Goal: Transaction & Acquisition: Purchase product/service

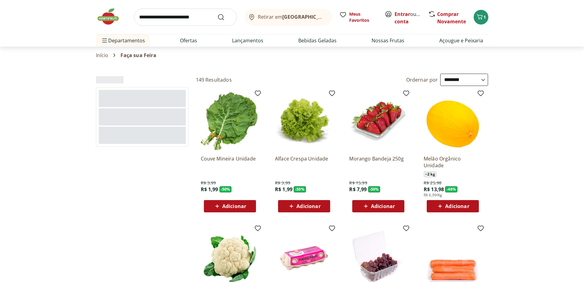
select select "**********"
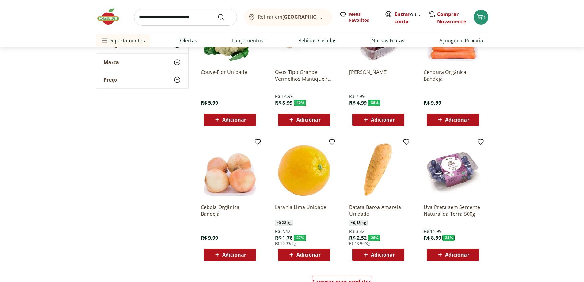
scroll to position [276, 0]
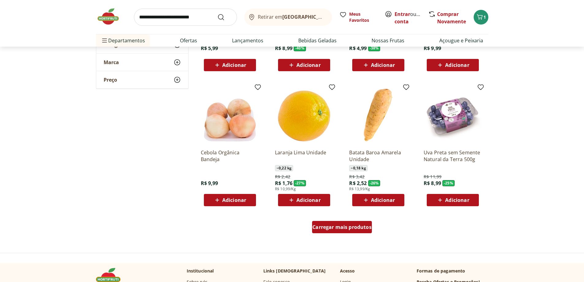
click at [349, 227] on span "Carregar mais produtos" at bounding box center [341, 226] width 59 height 5
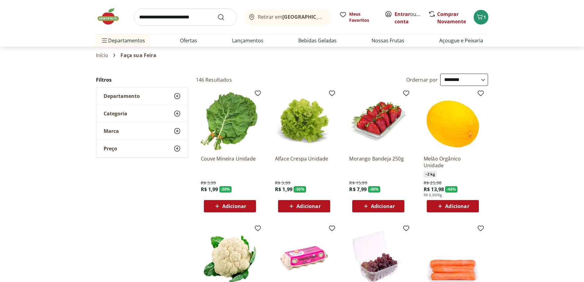
click at [441, 78] on select "**********" at bounding box center [464, 80] width 48 height 12
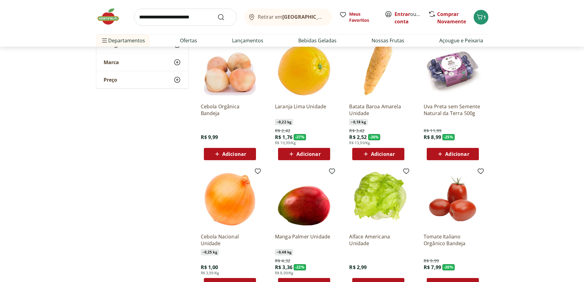
scroll to position [429, 0]
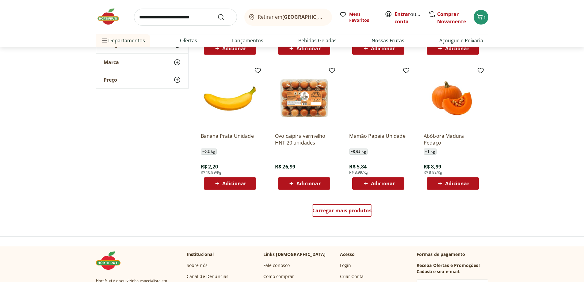
scroll to position [736, 0]
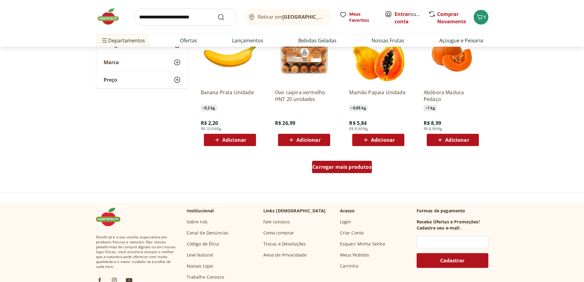
click at [363, 166] on span "Carregar mais produtos" at bounding box center [341, 166] width 59 height 5
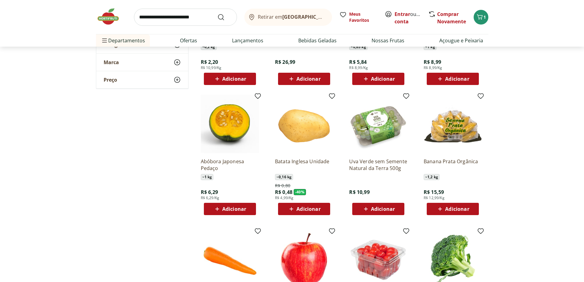
scroll to position [797, 0]
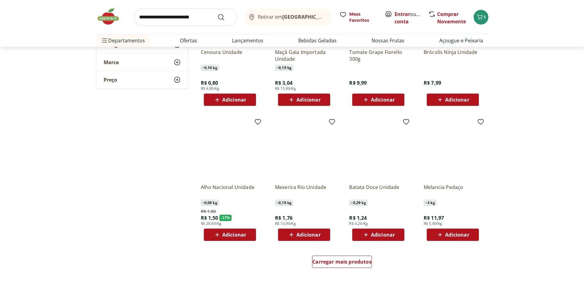
scroll to position [1042, 0]
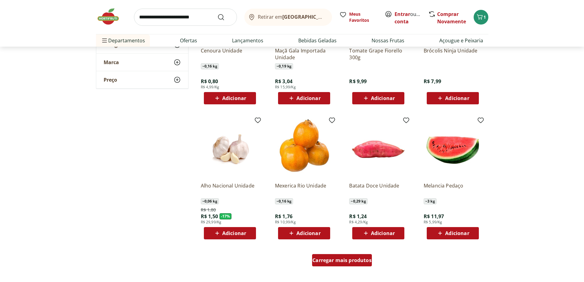
click at [331, 257] on span "Carregar mais produtos" at bounding box center [341, 259] width 59 height 5
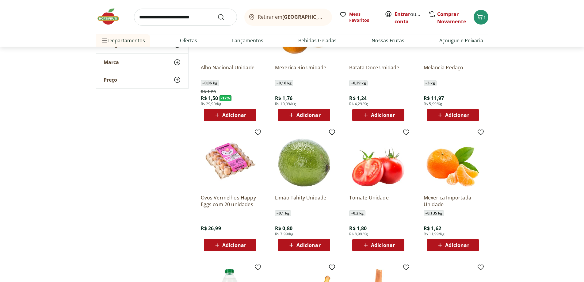
scroll to position [1165, 0]
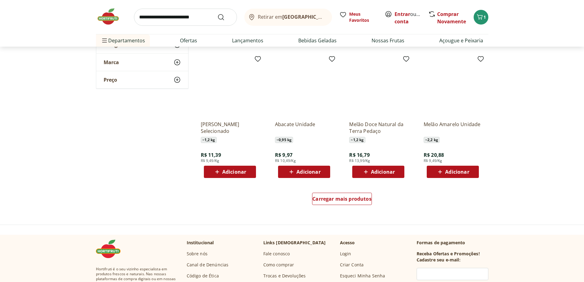
scroll to position [1563, 0]
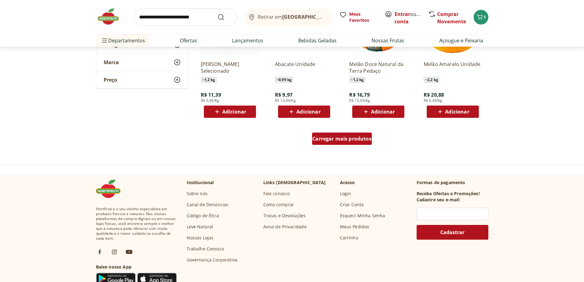
click at [344, 138] on span "Carregar mais produtos" at bounding box center [341, 138] width 59 height 5
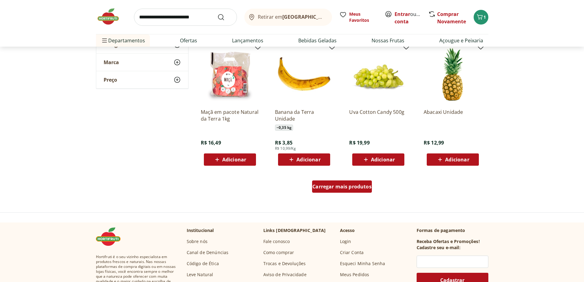
scroll to position [1931, 0]
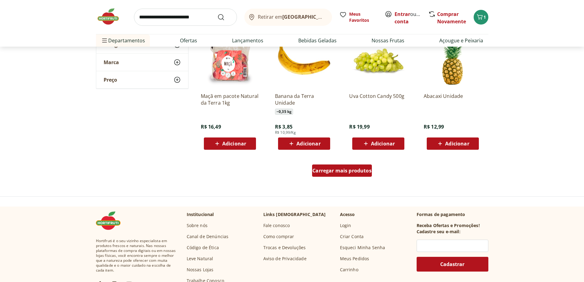
click at [337, 176] on div "Carregar mais produtos" at bounding box center [342, 170] width 60 height 12
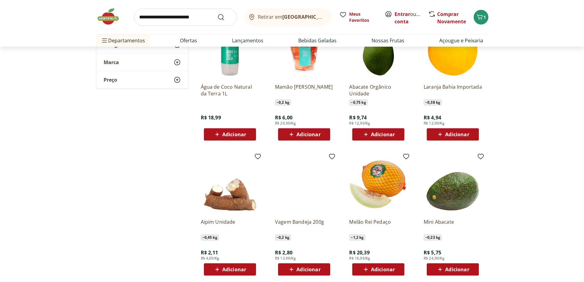
scroll to position [2268, 0]
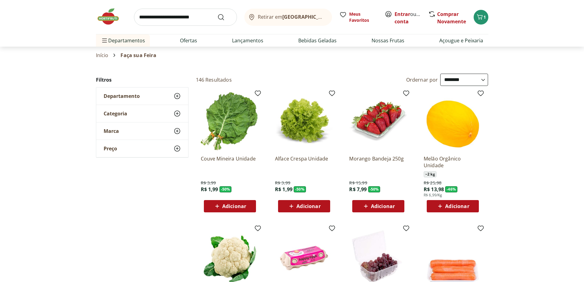
click at [109, 18] on img at bounding box center [111, 16] width 31 height 18
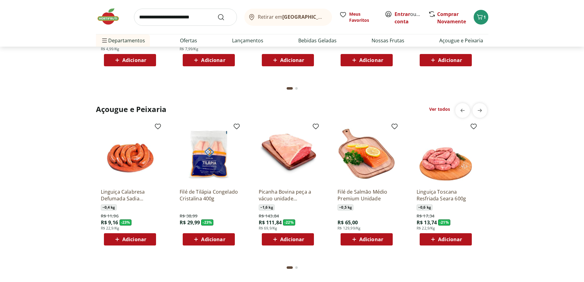
scroll to position [613, 0]
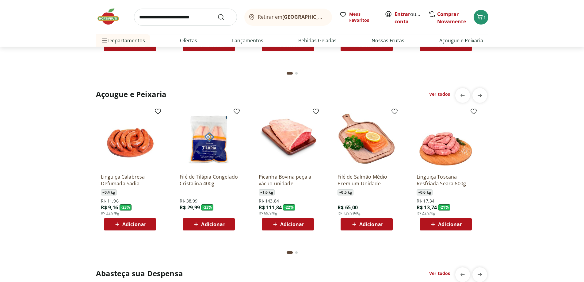
click at [433, 91] on link "Ver todos" at bounding box center [439, 94] width 21 height 6
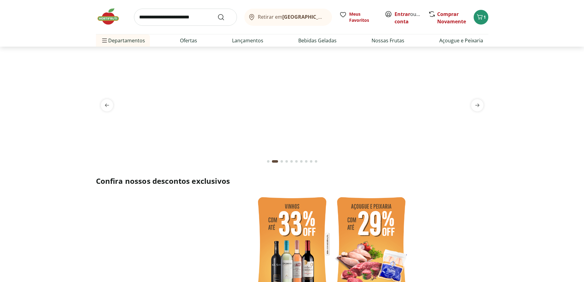
select select "**********"
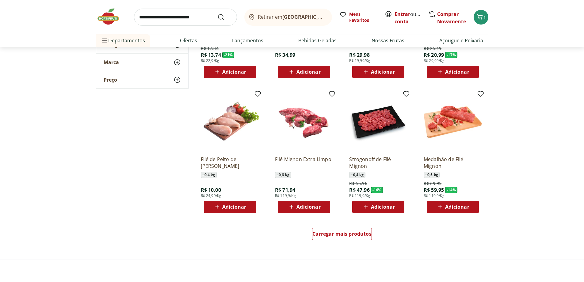
scroll to position [306, 0]
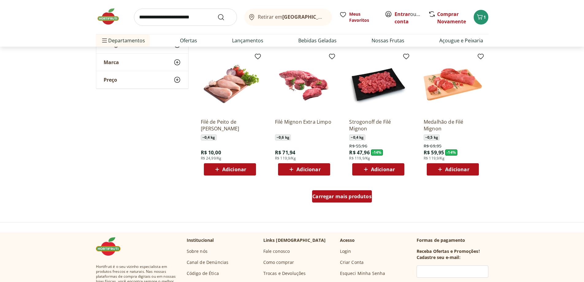
click at [354, 201] on div "Carregar mais produtos" at bounding box center [342, 196] width 60 height 12
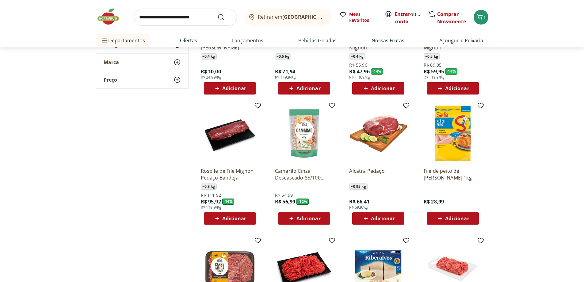
scroll to position [398, 0]
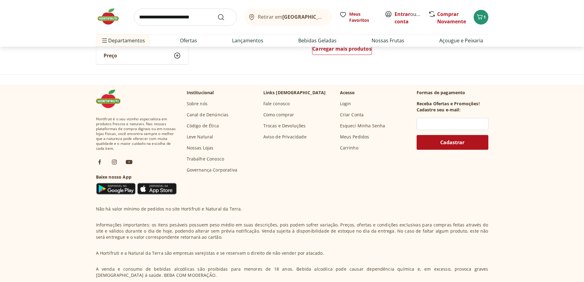
scroll to position [766, 0]
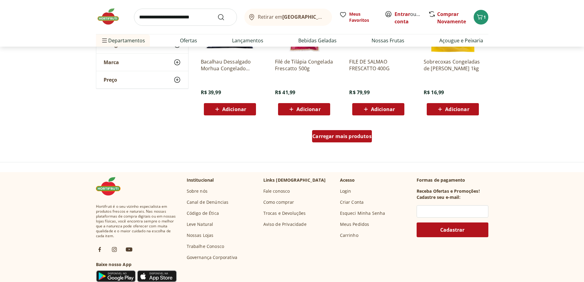
click at [336, 136] on span "Carregar mais produtos" at bounding box center [341, 136] width 59 height 5
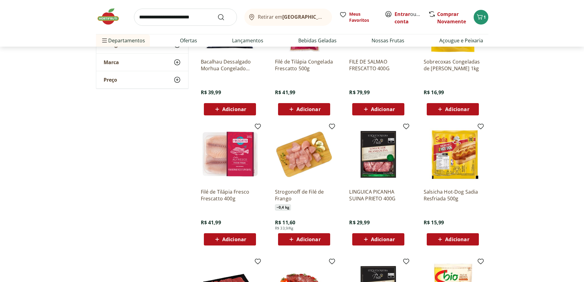
scroll to position [889, 0]
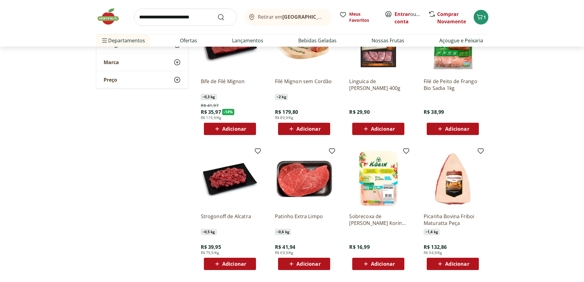
scroll to position [1042, 0]
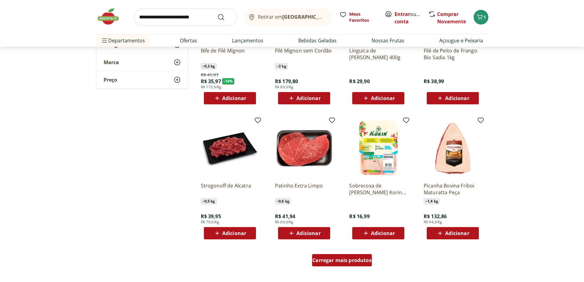
click at [340, 258] on span "Carregar mais produtos" at bounding box center [341, 259] width 59 height 5
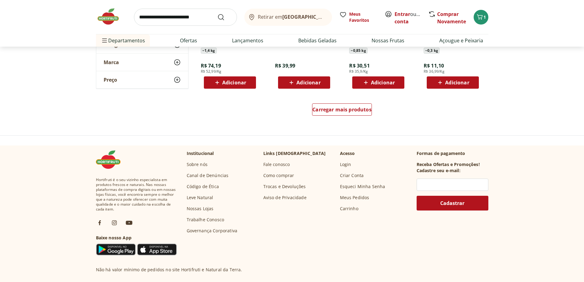
scroll to position [1594, 0]
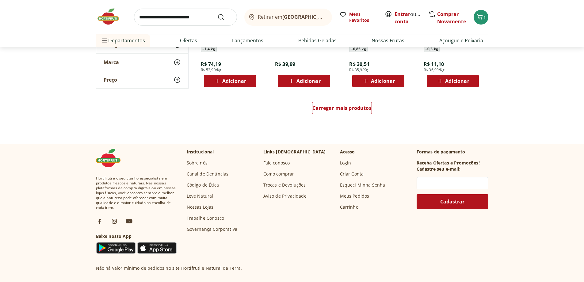
click at [113, 20] on img at bounding box center [111, 16] width 31 height 18
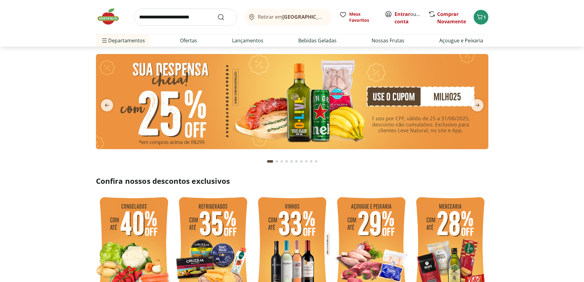
click at [272, 117] on img at bounding box center [292, 101] width 392 height 95
click at [382, 110] on img at bounding box center [292, 101] width 392 height 95
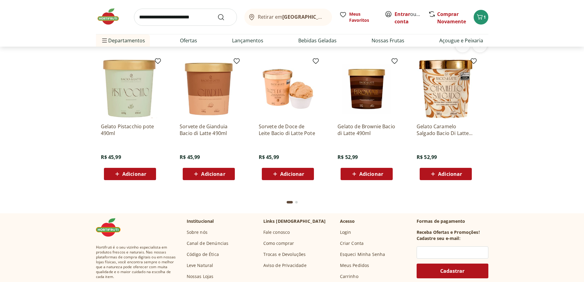
scroll to position [1686, 0]
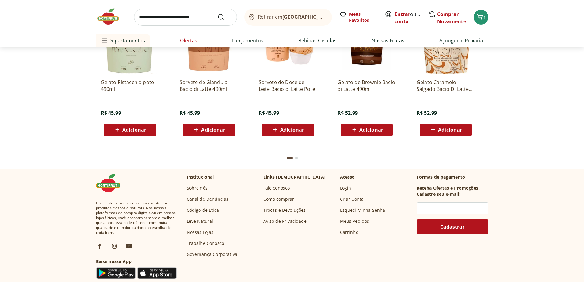
click at [185, 38] on link "Ofertas" at bounding box center [188, 40] width 17 height 7
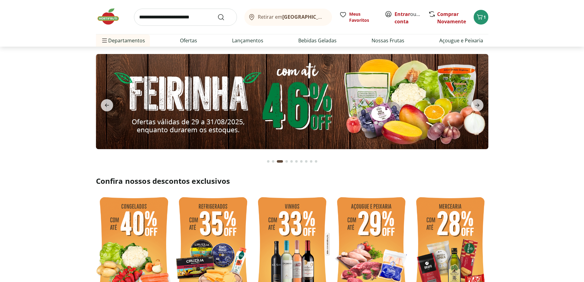
select select "**********"
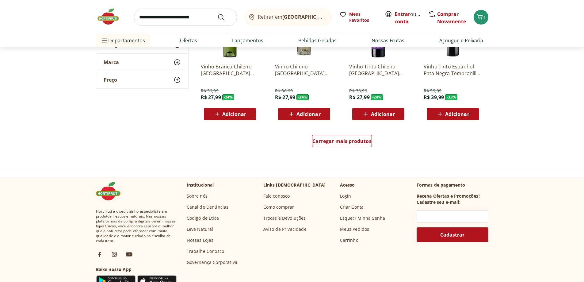
scroll to position [368, 0]
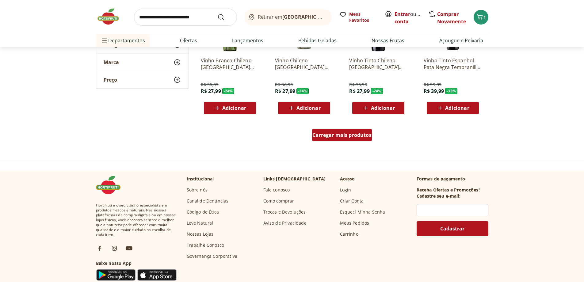
click at [342, 135] on span "Carregar mais produtos" at bounding box center [341, 134] width 59 height 5
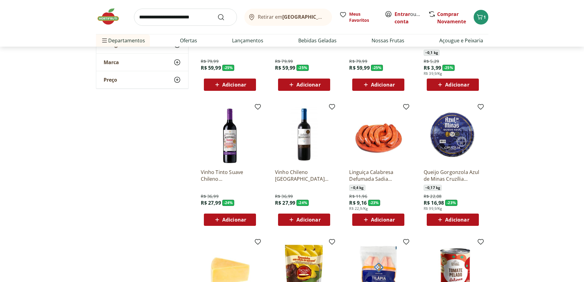
scroll to position [674, 0]
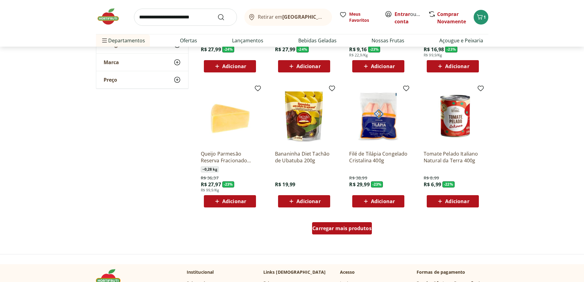
click at [336, 230] on span "Carregar mais produtos" at bounding box center [341, 228] width 59 height 5
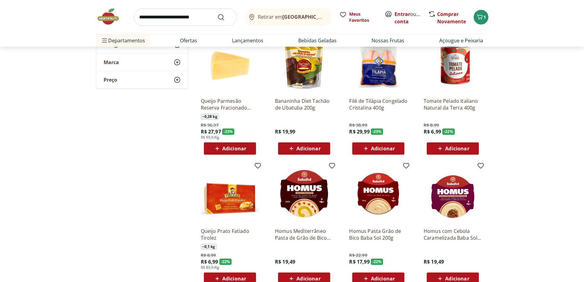
scroll to position [828, 0]
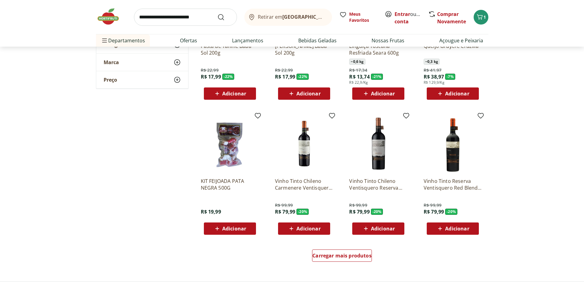
scroll to position [1073, 0]
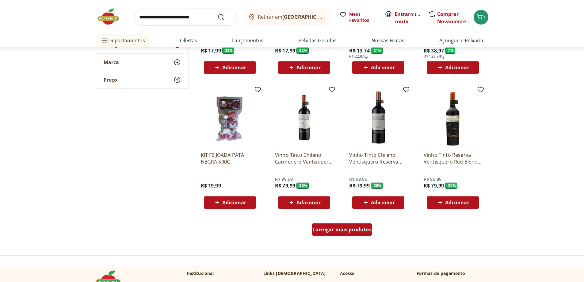
click at [338, 230] on span "Carregar mais produtos" at bounding box center [341, 229] width 59 height 5
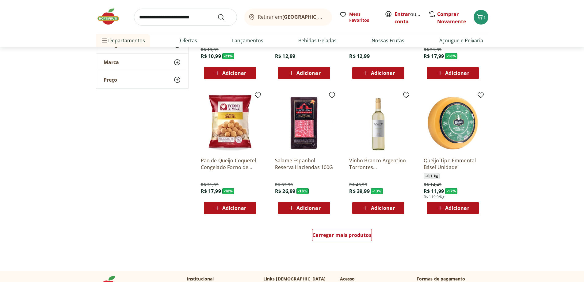
scroll to position [1471, 0]
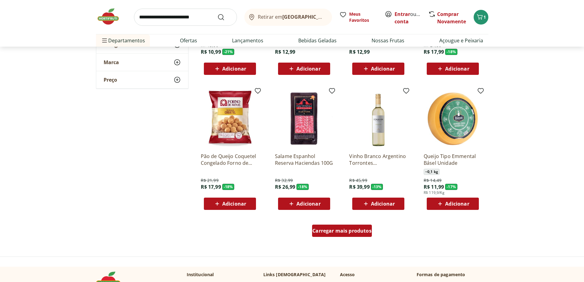
click at [340, 232] on span "Carregar mais produtos" at bounding box center [341, 230] width 59 height 5
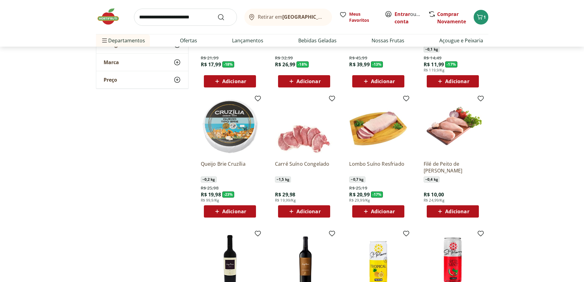
scroll to position [1594, 0]
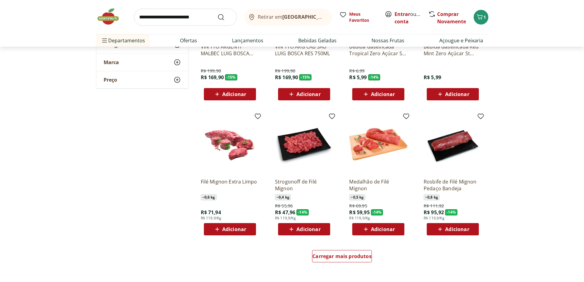
scroll to position [1900, 0]
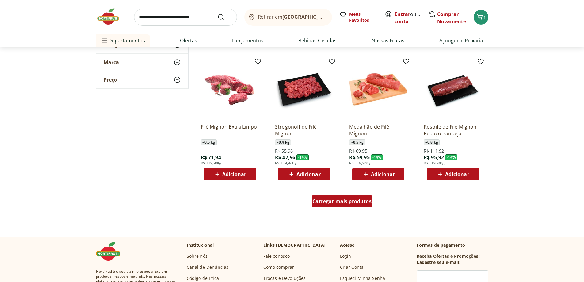
click at [333, 206] on div "Carregar mais produtos" at bounding box center [342, 201] width 60 height 12
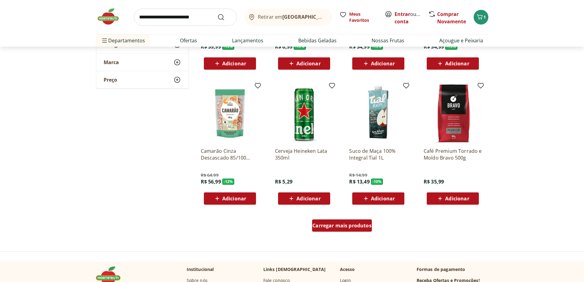
scroll to position [2360, 0]
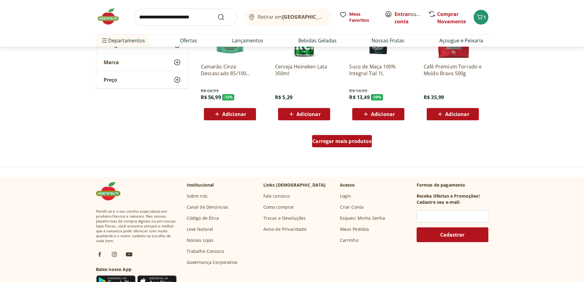
click at [344, 142] on span "Carregar mais produtos" at bounding box center [341, 141] width 59 height 5
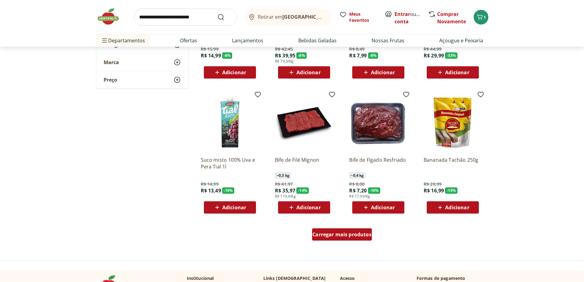
scroll to position [2697, 0]
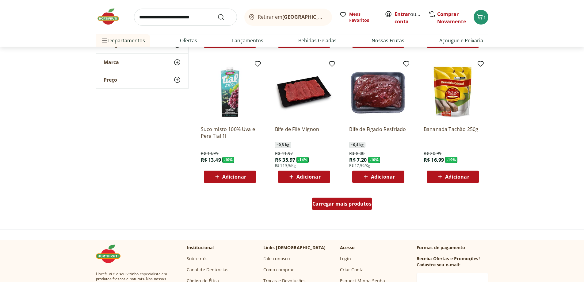
click at [329, 205] on span "Carregar mais produtos" at bounding box center [341, 203] width 59 height 5
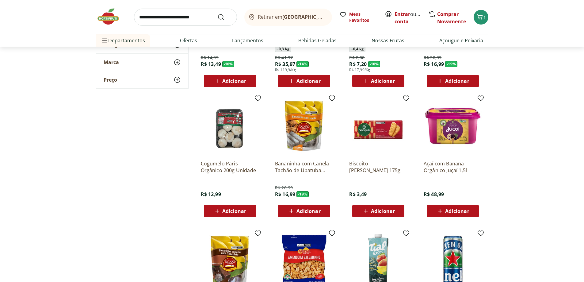
scroll to position [2850, 0]
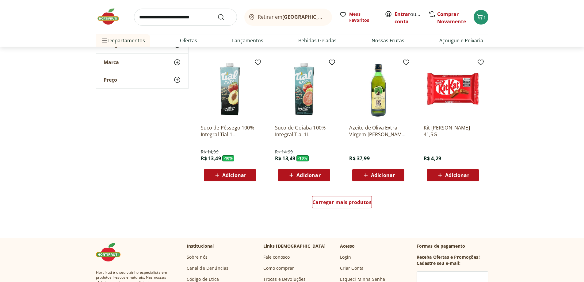
scroll to position [3126, 0]
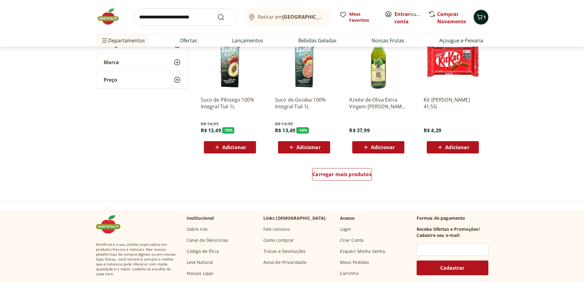
click at [479, 15] on icon "Carrinho" at bounding box center [480, 16] width 6 height 5
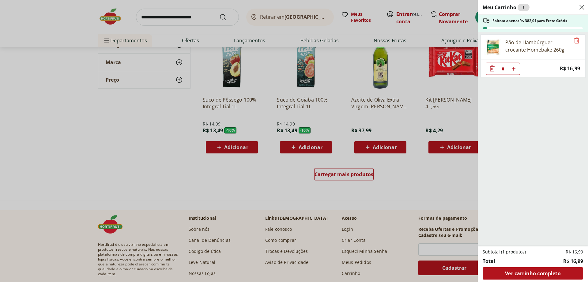
click at [342, 130] on div "Meu Carrinho 1 Faltam apenas R$ 382,01 para Frete Grátis Pão de Hambúrguer croc…" at bounding box center [294, 141] width 588 height 282
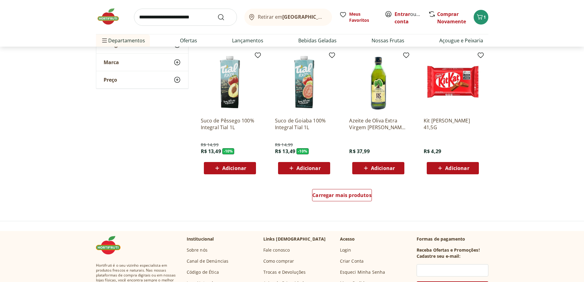
scroll to position [3095, 0]
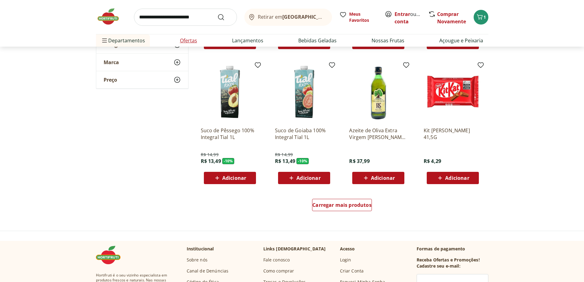
click at [191, 37] on link "Ofertas" at bounding box center [188, 40] width 17 height 7
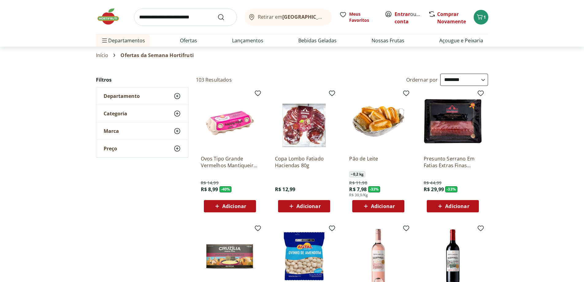
click at [231, 125] on img at bounding box center [230, 121] width 58 height 58
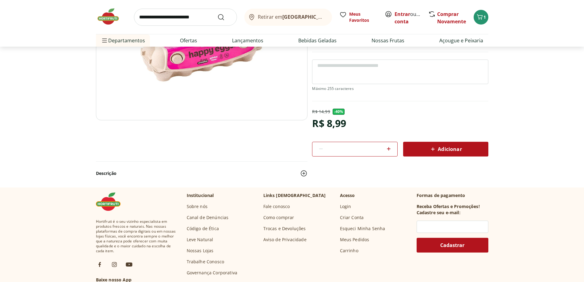
scroll to position [123, 0]
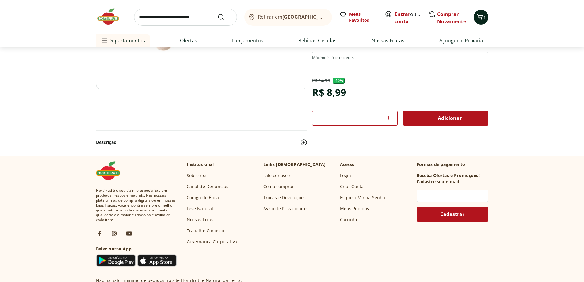
click at [477, 19] on icon "Carrinho" at bounding box center [479, 16] width 7 height 7
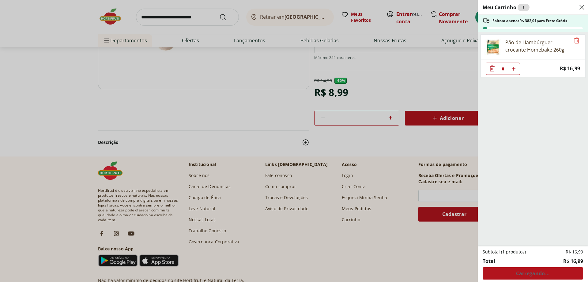
click at [352, 54] on div "Meu Carrinho 1 Faltam apenas R$ 382,01 para Frete Grátis Pão de Hambúrguer croc…" at bounding box center [294, 141] width 588 height 282
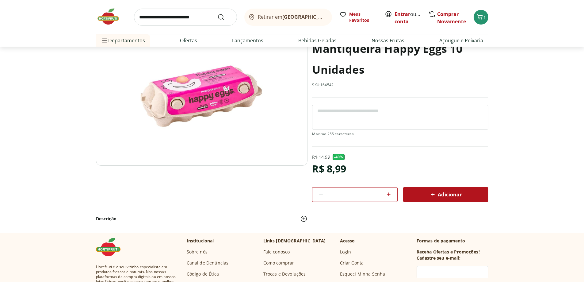
scroll to position [0, 0]
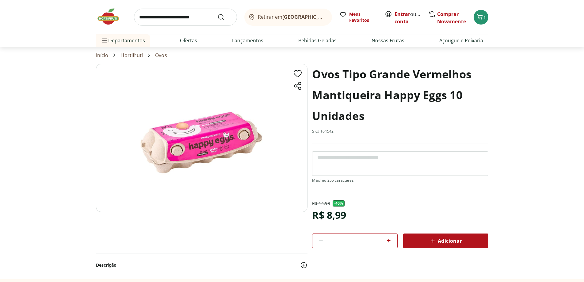
click at [116, 18] on img at bounding box center [111, 16] width 31 height 18
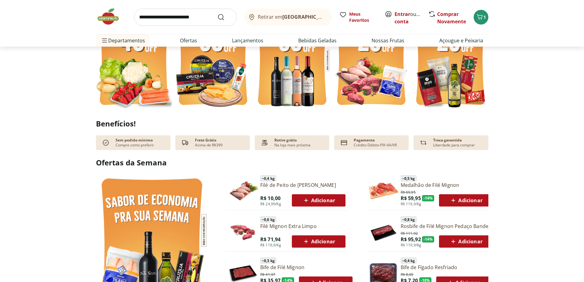
scroll to position [337, 0]
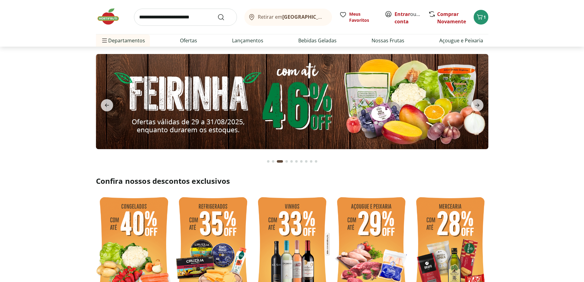
click at [247, 89] on img at bounding box center [292, 101] width 392 height 95
select select "**********"
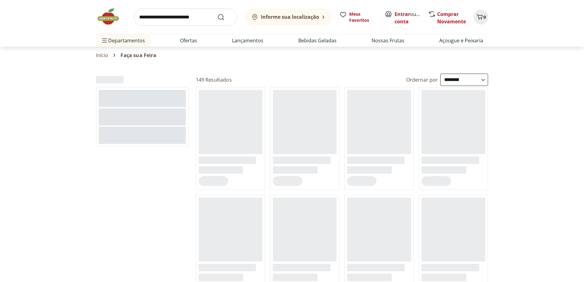
select select "**********"
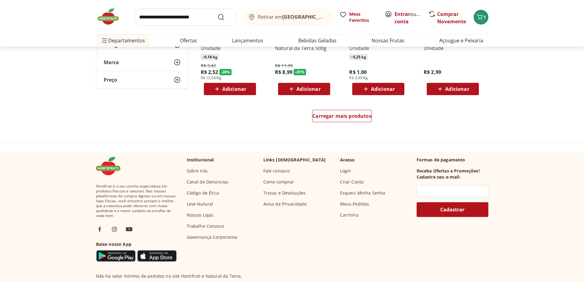
scroll to position [429, 0]
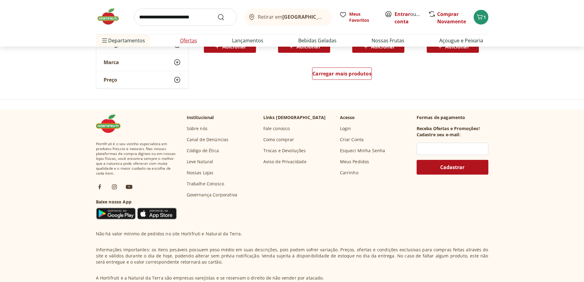
click at [190, 41] on link "Ofertas" at bounding box center [188, 40] width 17 height 7
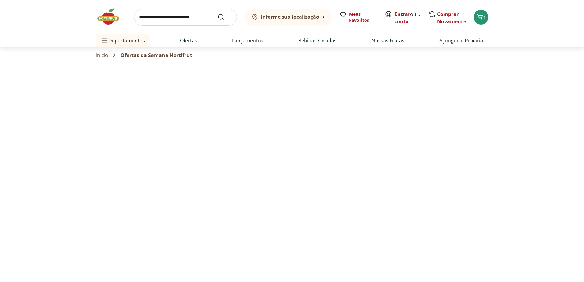
select select "**********"
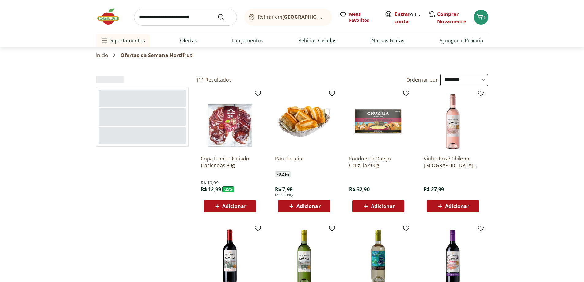
select select "**********"
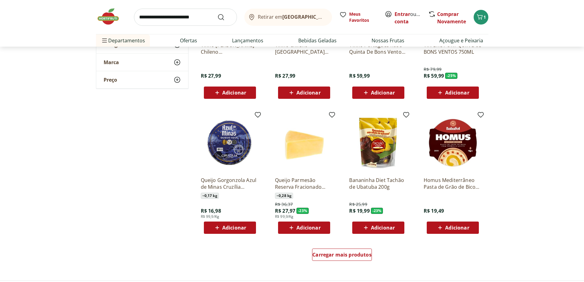
scroll to position [233, 0]
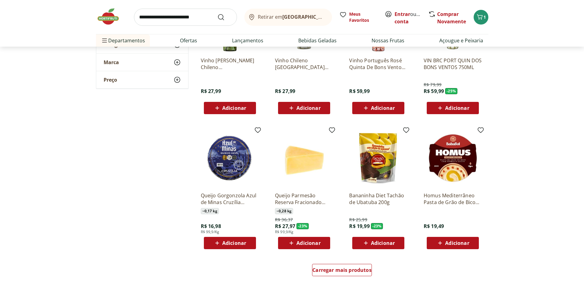
click at [119, 23] on img at bounding box center [111, 16] width 31 height 18
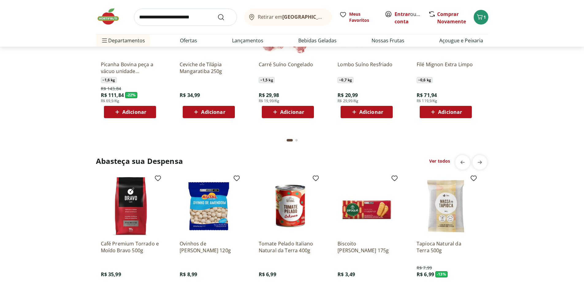
scroll to position [858, 0]
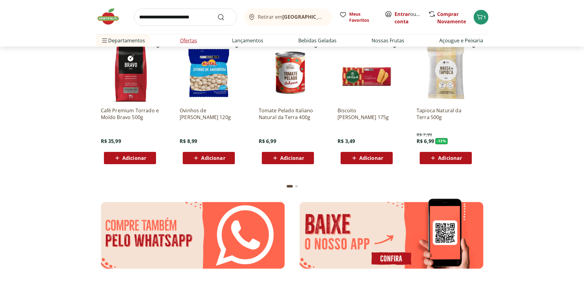
click at [181, 38] on link "Ofertas" at bounding box center [188, 40] width 17 height 7
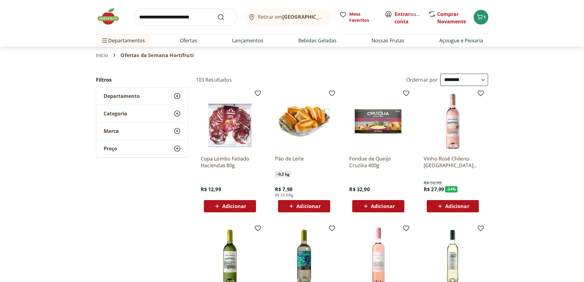
click at [454, 80] on select "**********" at bounding box center [464, 80] width 48 height 12
click at [440, 74] on select "**********" at bounding box center [464, 80] width 48 height 12
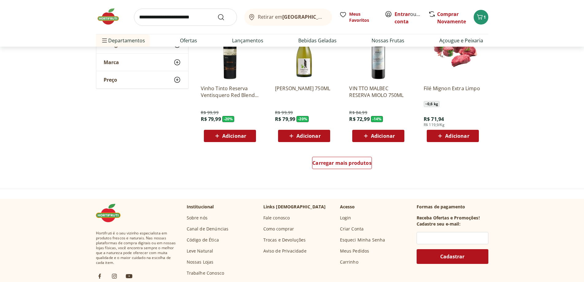
scroll to position [245, 0]
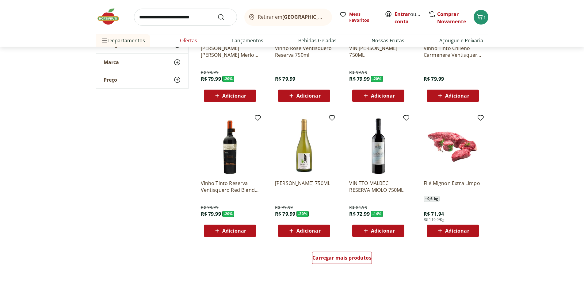
click at [196, 44] on link "Ofertas" at bounding box center [188, 40] width 17 height 7
select select "**********"
